Goal: Navigation & Orientation: Go to known website

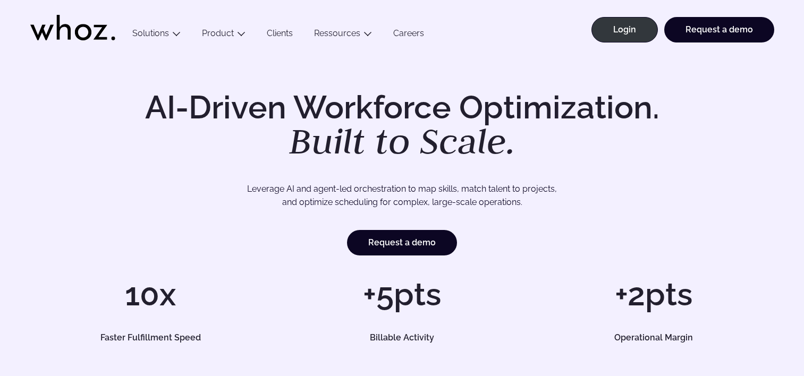
click at [634, 36] on link "Login" at bounding box center [625, 30] width 66 height 26
click at [637, 15] on ul "Login Request a demo" at bounding box center [679, 26] width 189 height 53
click at [627, 30] on link "Login" at bounding box center [625, 30] width 66 height 26
